Goal: Task Accomplishment & Management: Use online tool/utility

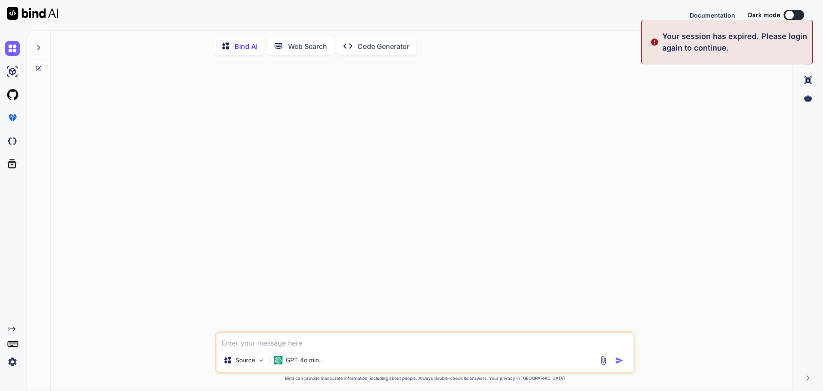
type textarea "x"
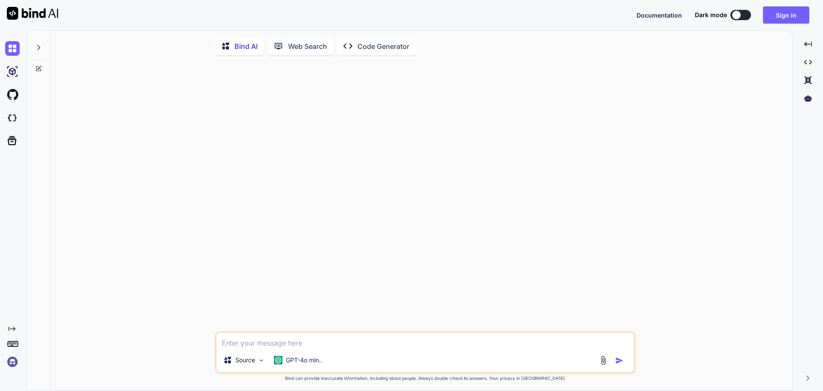
click at [9, 360] on img at bounding box center [12, 361] width 15 height 15
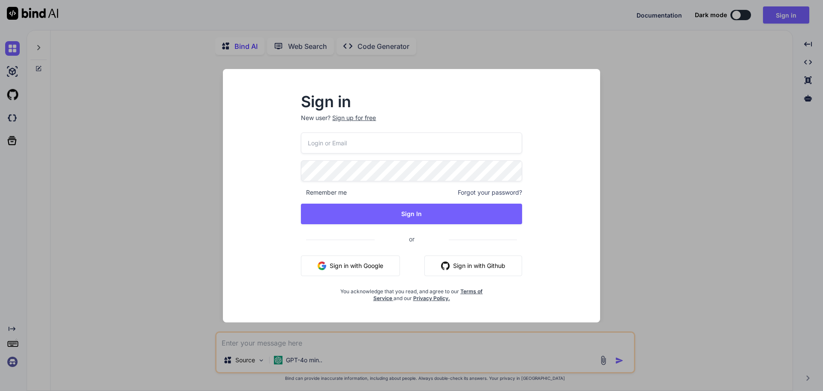
click at [411, 141] on input "email" at bounding box center [411, 142] width 221 height 21
type input "nagesh@vemula.org"
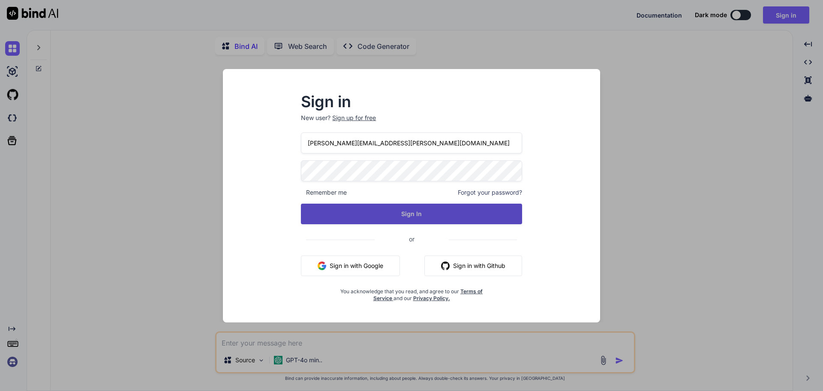
click at [427, 216] on button "Sign In" at bounding box center [411, 214] width 221 height 21
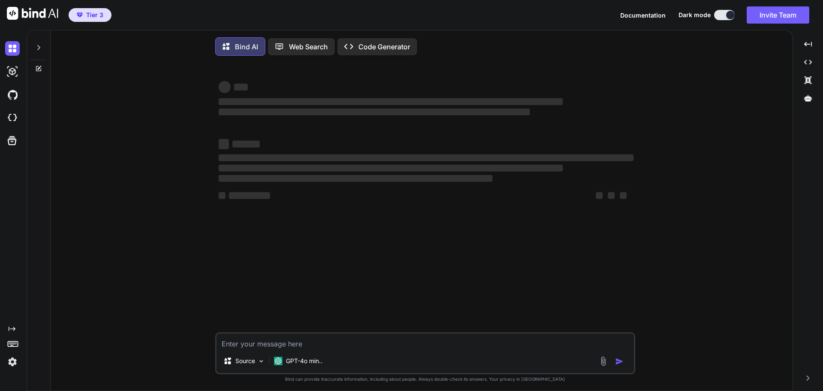
type textarea "x"
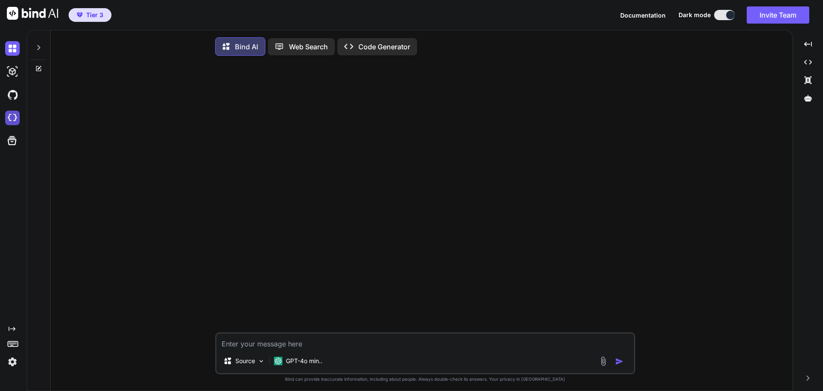
click at [11, 117] on img at bounding box center [12, 118] width 15 height 15
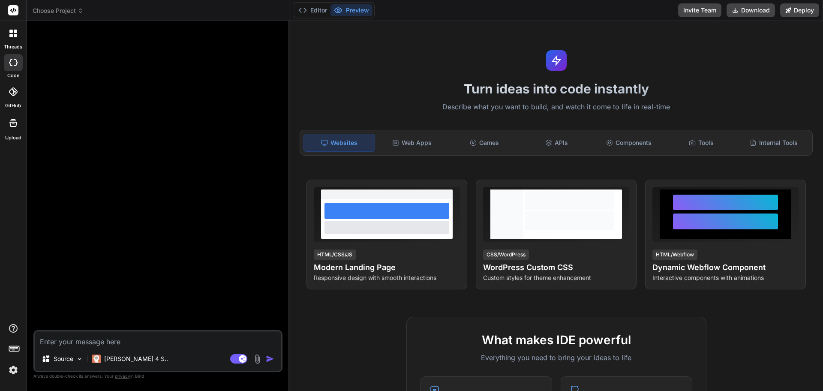
click at [17, 66] on div at bounding box center [13, 62] width 19 height 17
click at [79, 11] on icon at bounding box center [81, 11] width 6 height 6
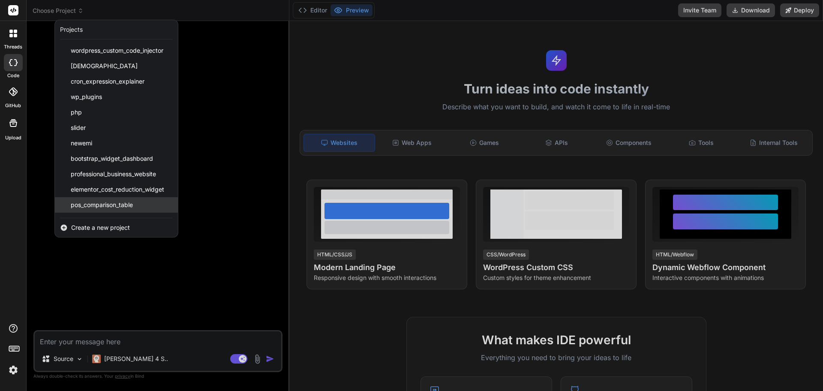
scroll to position [60, 0]
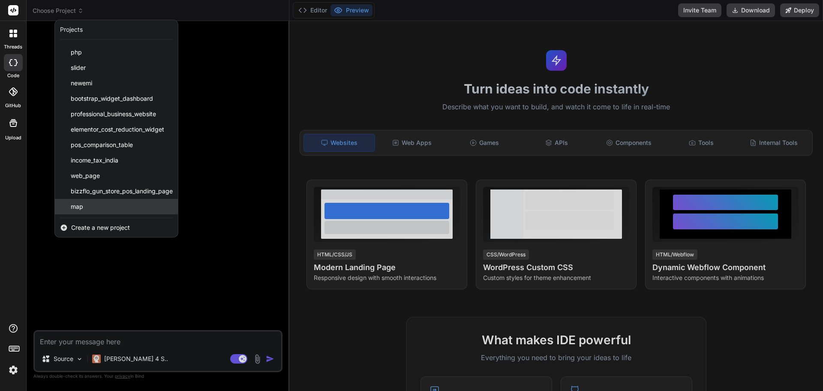
click at [108, 208] on div "map" at bounding box center [116, 206] width 123 height 15
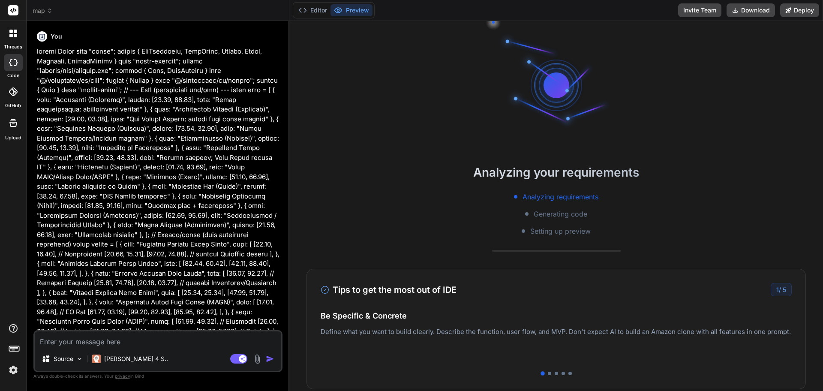
scroll to position [16, 0]
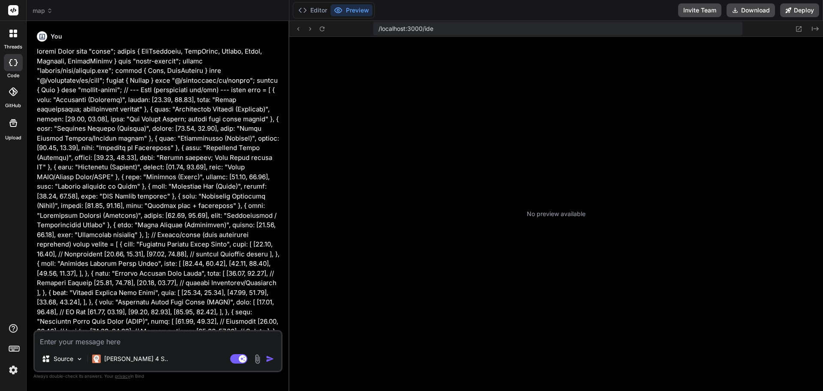
type textarea "x"
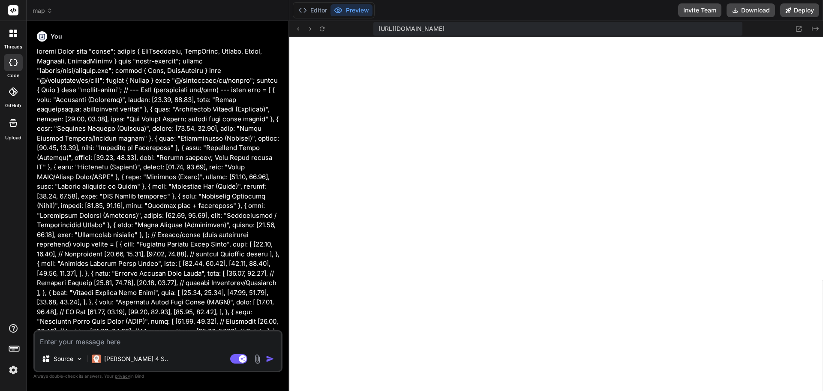
scroll to position [195, 0]
